Goal: Transaction & Acquisition: Subscribe to service/newsletter

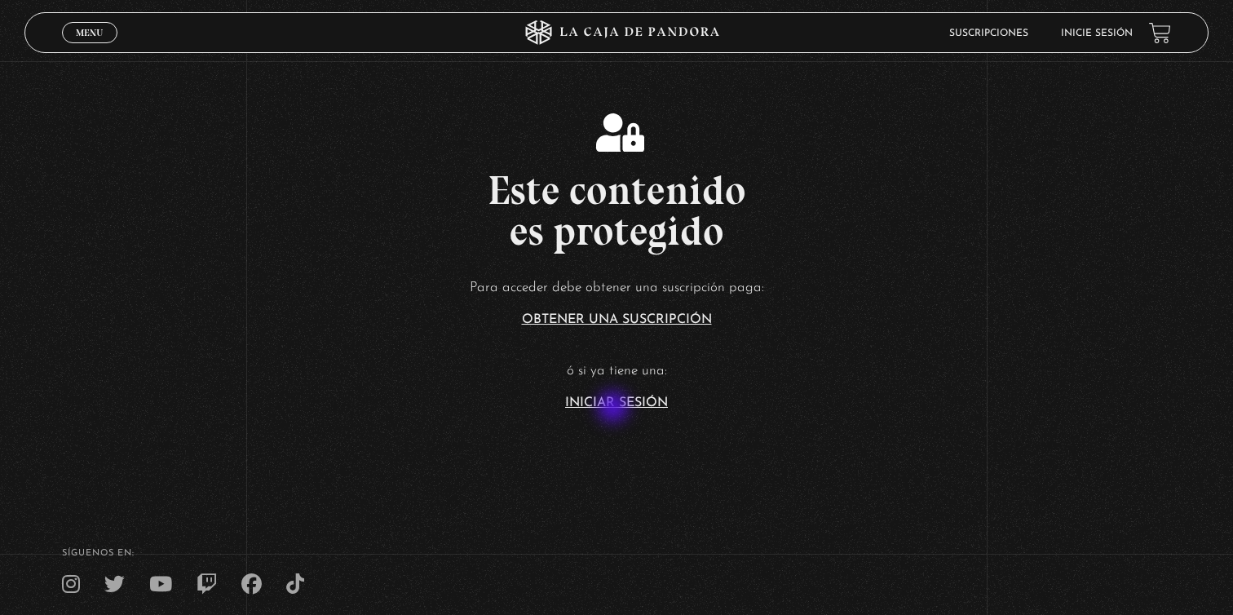
click at [615, 409] on section "Este contenido es protegido Para acceder debe obtener una suscripción paga: Obt…" at bounding box center [616, 246] width 1233 height 492
click at [637, 391] on article "Para acceder debe obtener una suscripción paga: Obtener una suscripción ó si ya…" at bounding box center [616, 342] width 1233 height 133
click at [618, 404] on link "Iniciar Sesión" at bounding box center [616, 402] width 103 height 13
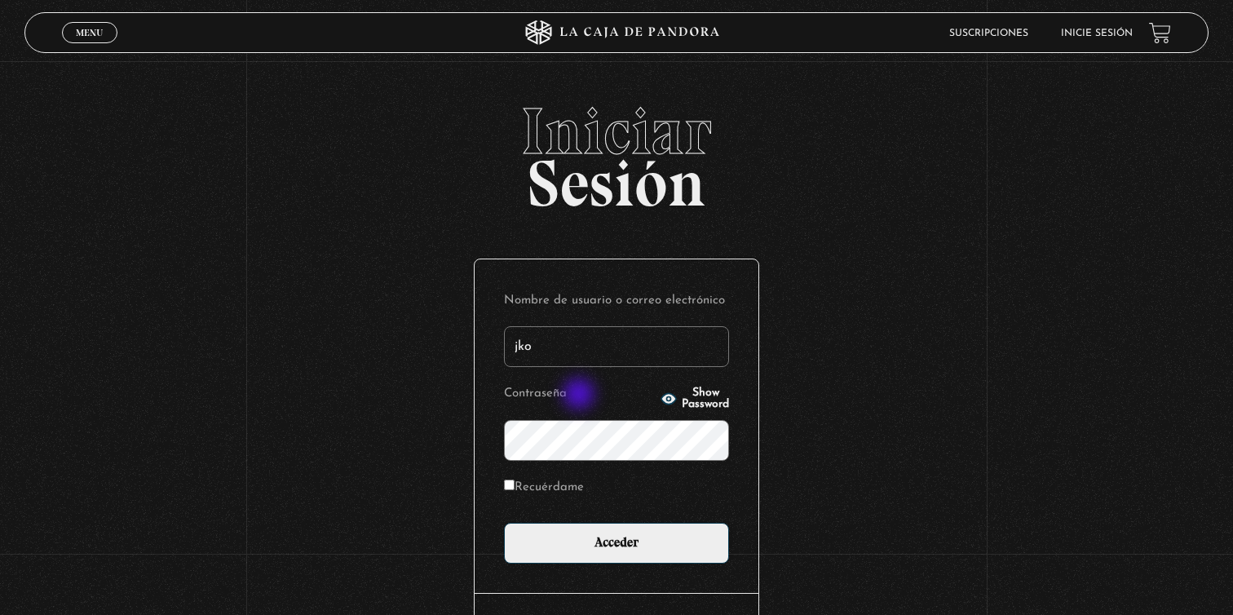
type input "joselynbrenespiedra@gmail.com"
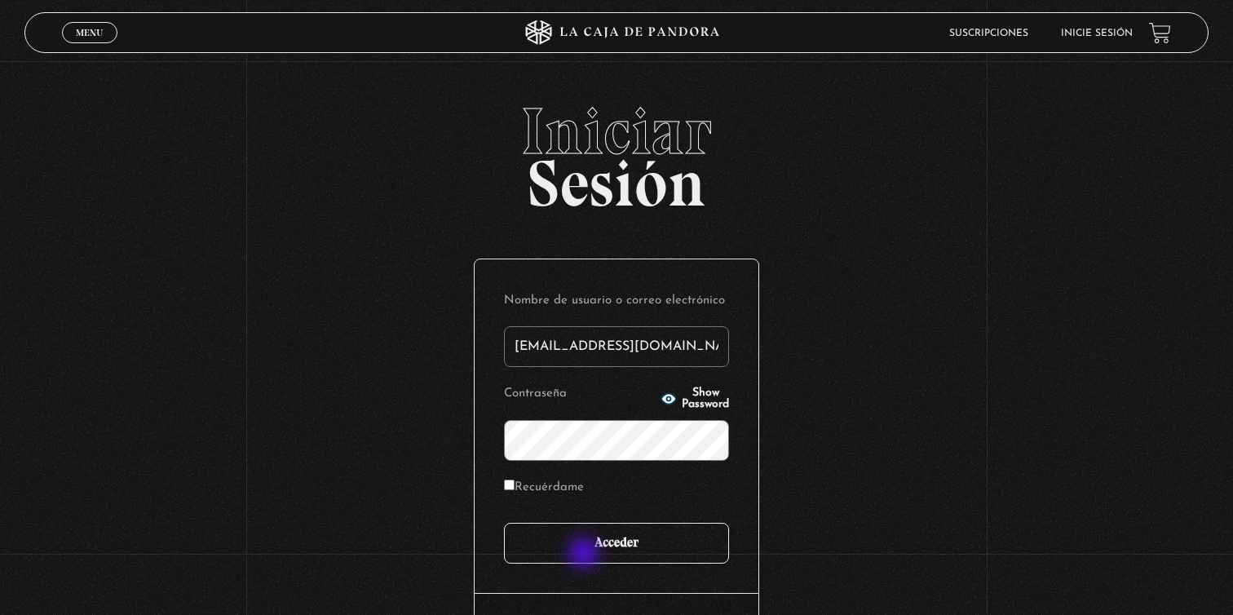
click at [586, 554] on input "Acceder" at bounding box center [616, 543] width 225 height 41
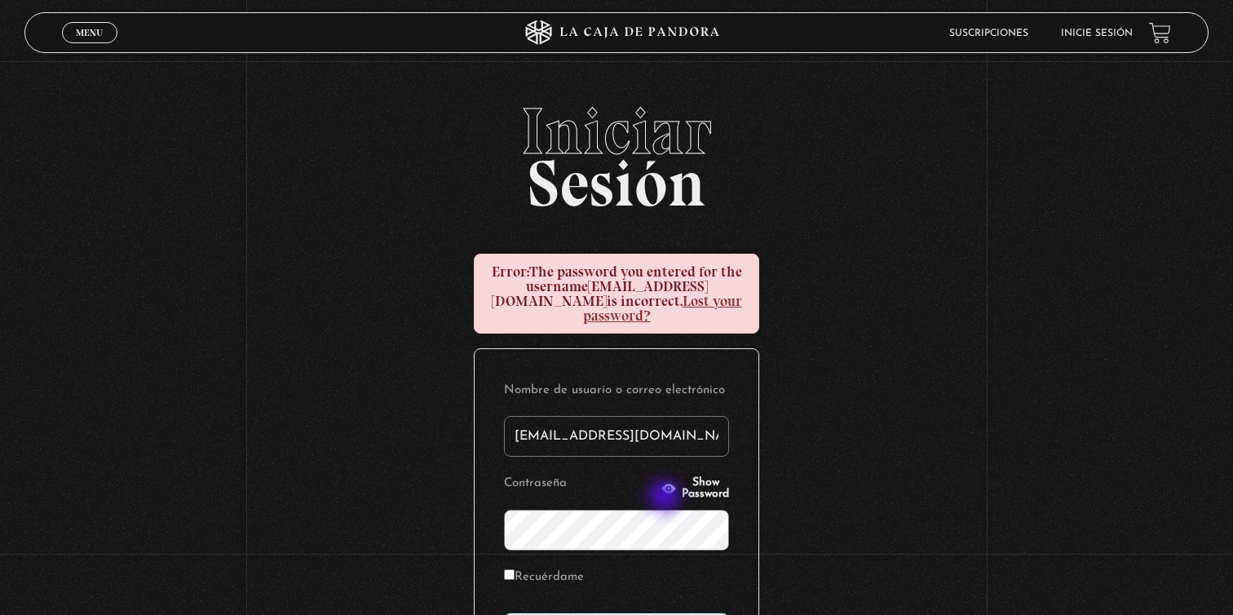
click at [682, 491] on span "Show Password" at bounding box center [705, 488] width 47 height 23
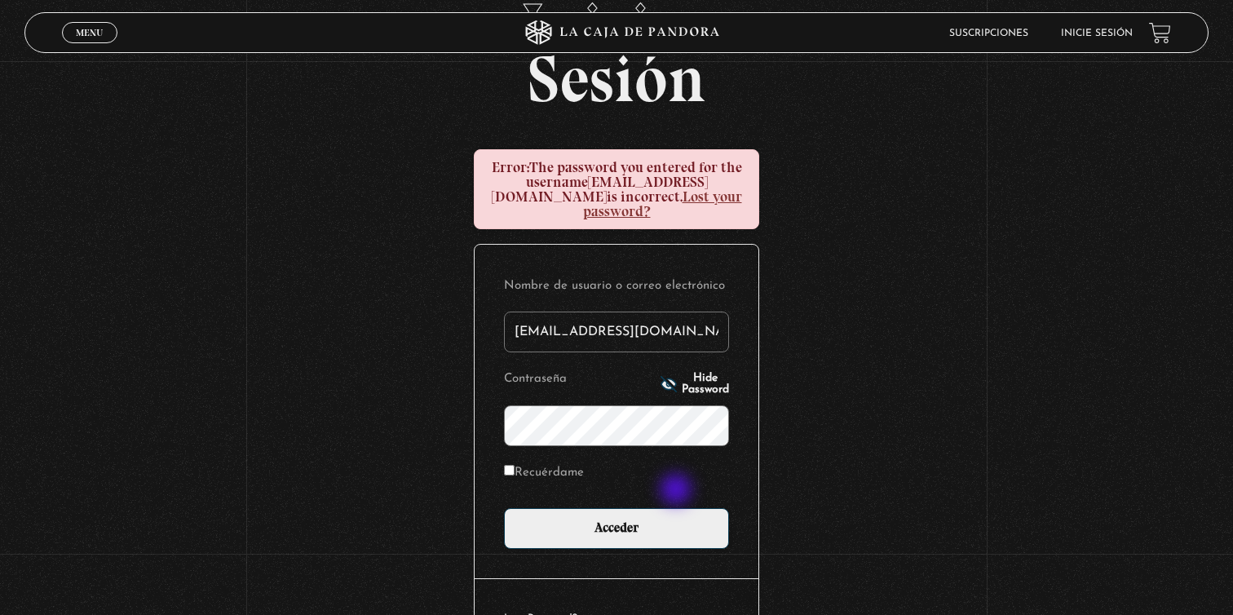
scroll to position [190, 0]
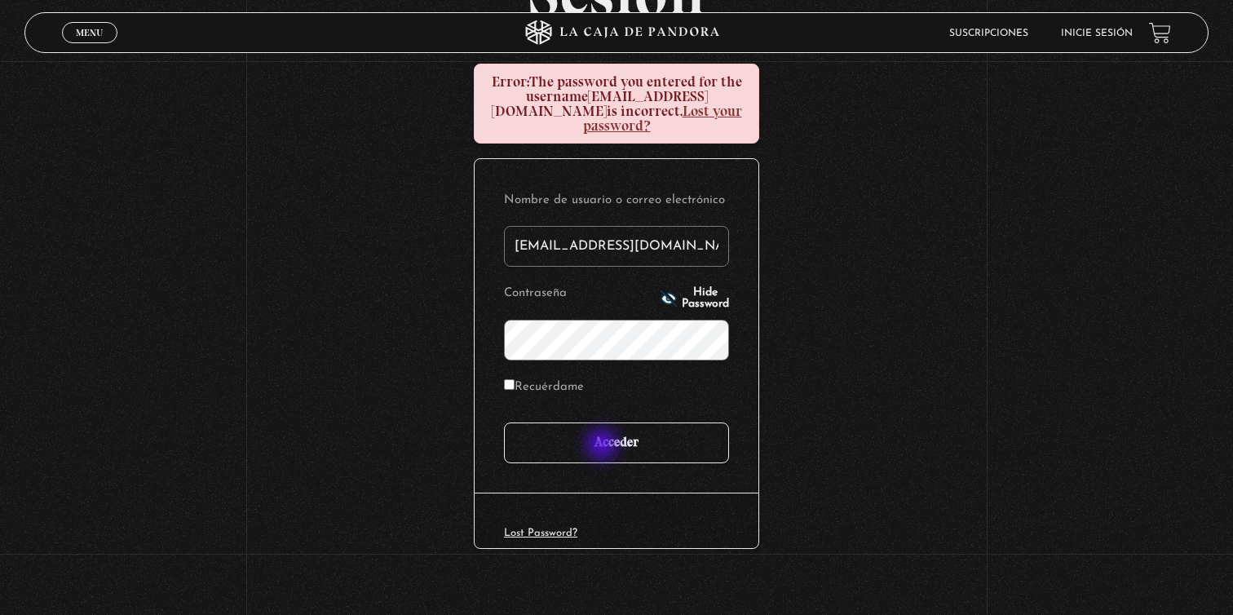
click at [605, 445] on input "Acceder" at bounding box center [616, 442] width 225 height 41
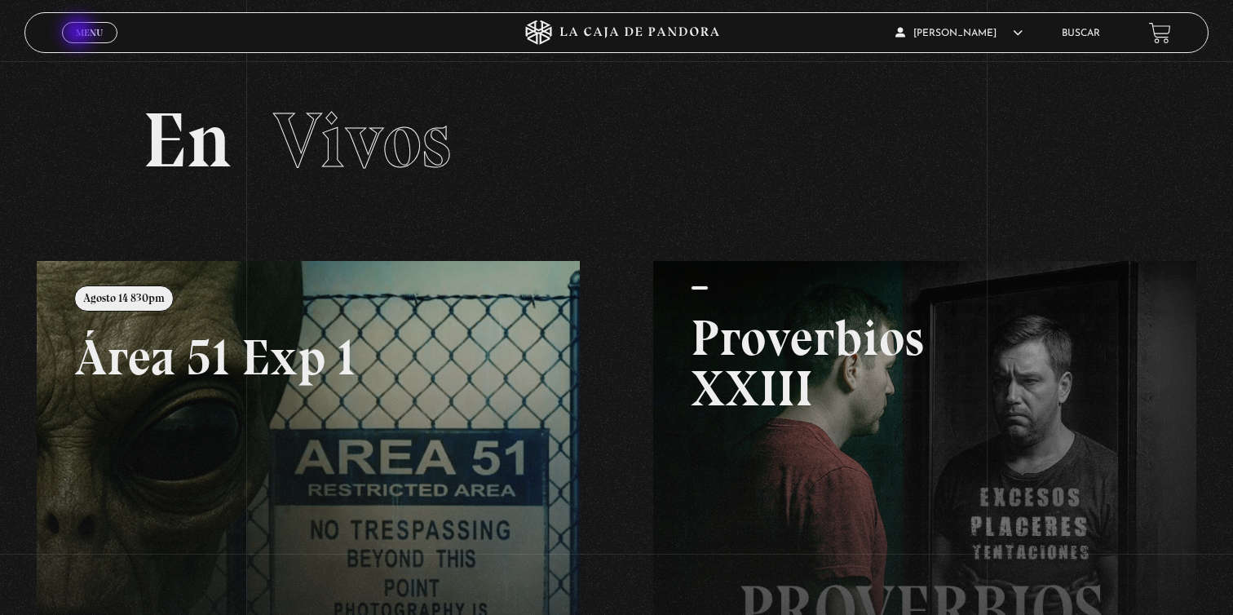
click at [80, 33] on span "Menu" at bounding box center [89, 33] width 27 height 10
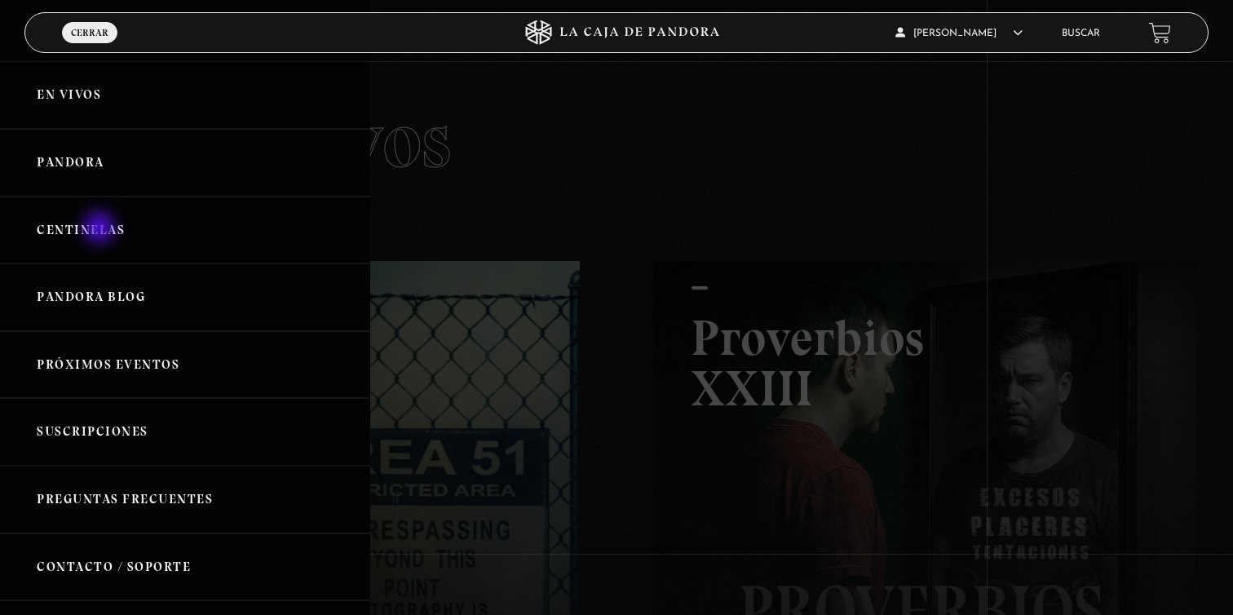
click at [101, 229] on link "Centinelas" at bounding box center [185, 231] width 370 height 68
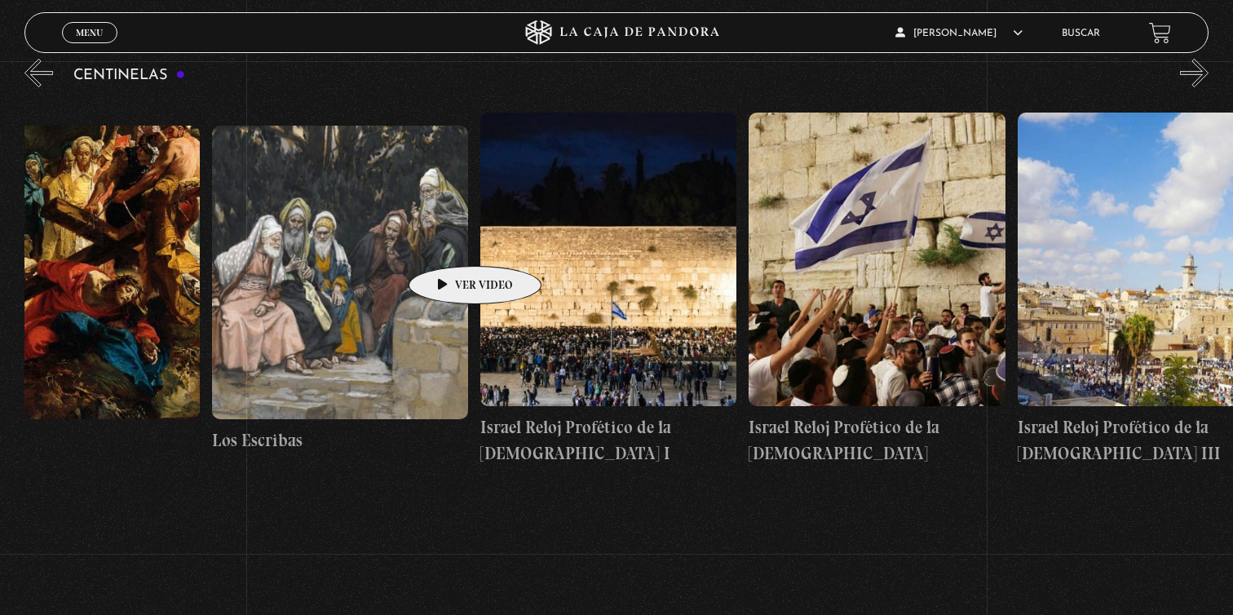
scroll to position [0, 29672]
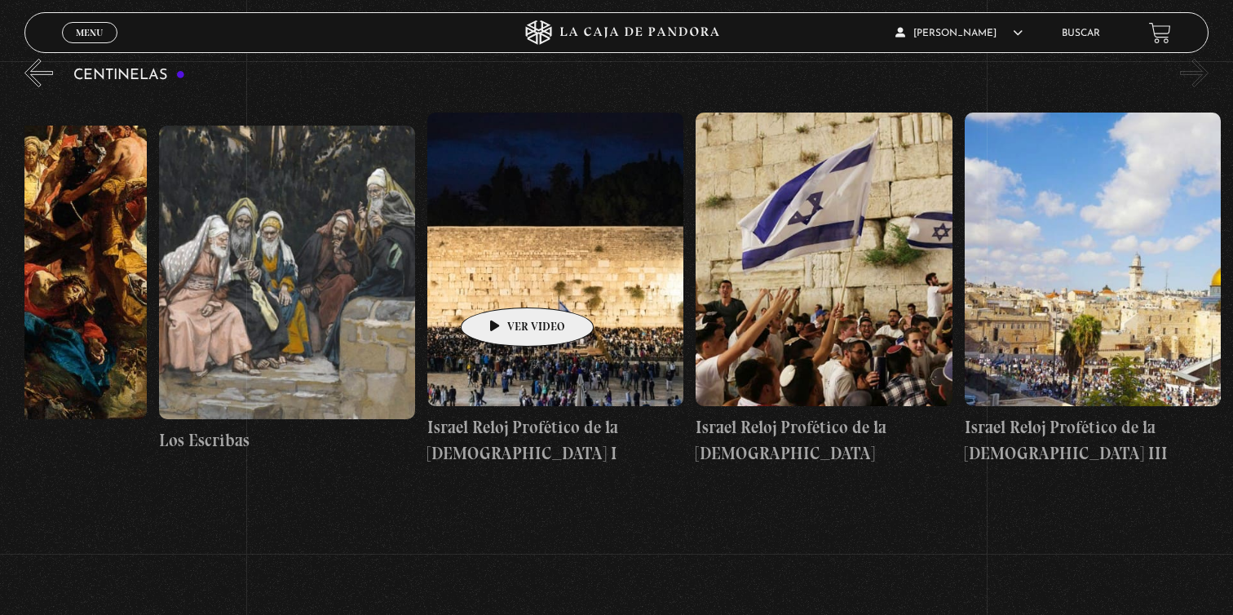
click at [501, 283] on figure at bounding box center [555, 260] width 256 height 294
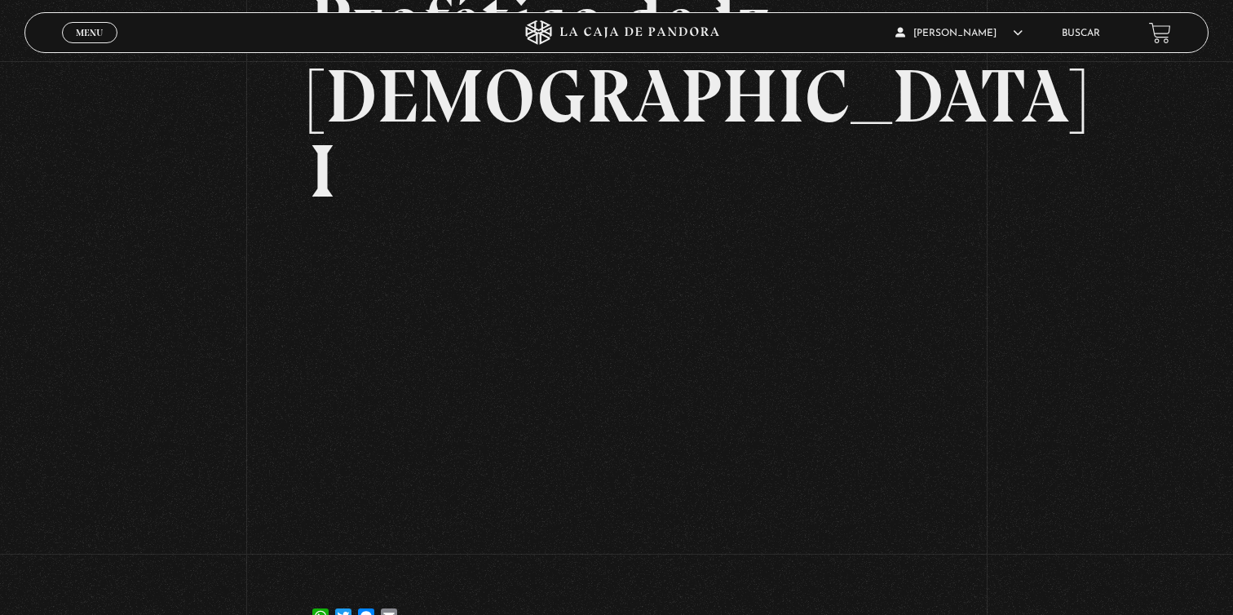
scroll to position [252, 0]
